Goal: Task Accomplishment & Management: Use online tool/utility

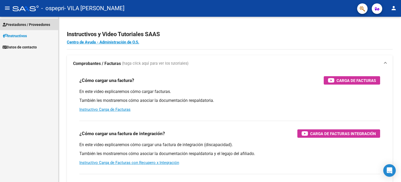
click at [30, 25] on span "Prestadores / Proveedores" at bounding box center [27, 25] width 48 height 6
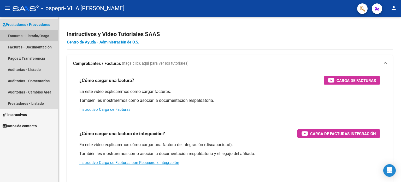
click at [26, 36] on link "Facturas - Listado/Carga" at bounding box center [29, 35] width 58 height 11
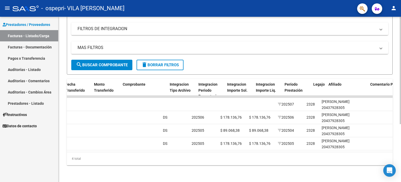
scroll to position [0, 484]
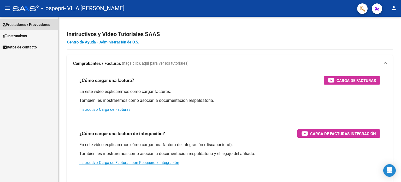
click at [20, 25] on span "Prestadores / Proveedores" at bounding box center [27, 25] width 48 height 6
click at [40, 22] on span "Prestadores / Proveedores" at bounding box center [27, 25] width 48 height 6
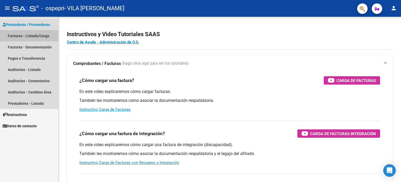
click at [34, 34] on link "Facturas - Listado/Carga" at bounding box center [29, 35] width 58 height 11
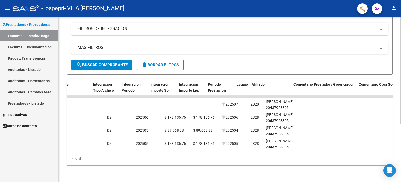
scroll to position [0, 540]
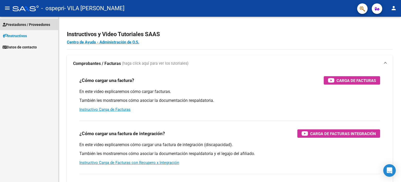
click at [26, 25] on span "Prestadores / Proveedores" at bounding box center [27, 25] width 48 height 6
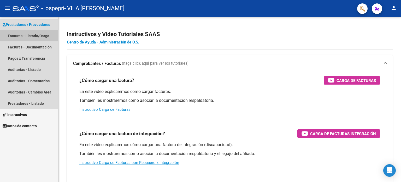
click at [26, 34] on link "Facturas - Listado/Carga" at bounding box center [29, 35] width 58 height 11
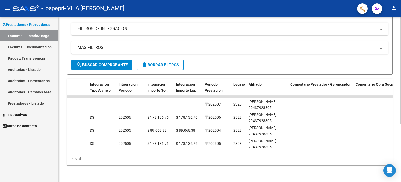
scroll to position [0, 554]
